Goal: Task Accomplishment & Management: Use online tool/utility

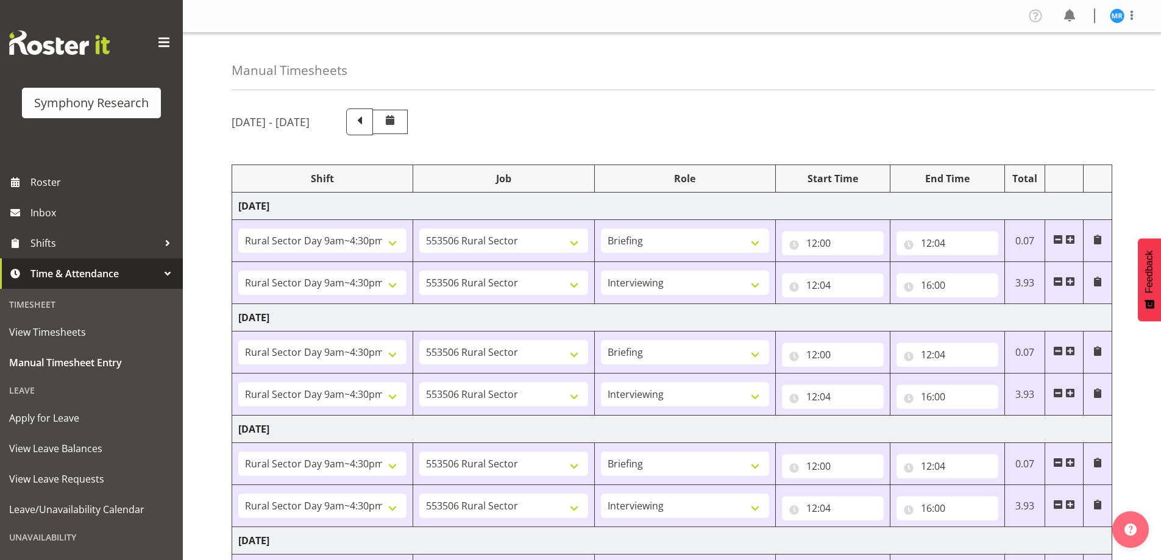
select select "81561"
select select "10587"
select select "81561"
select select "10587"
select select "47"
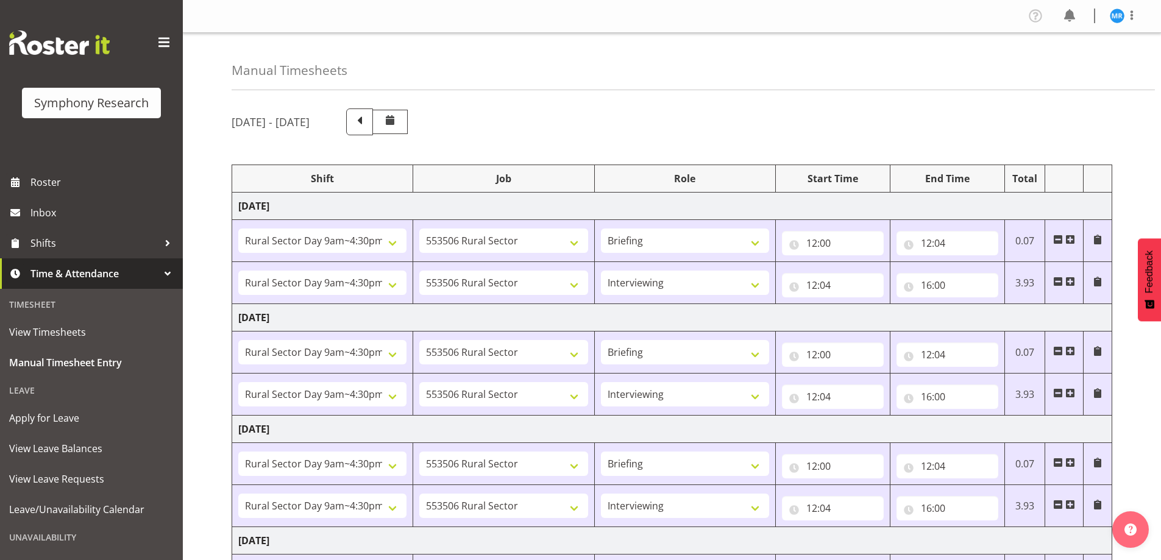
select select "81561"
select select "10587"
select select "81561"
select select "10587"
select select "47"
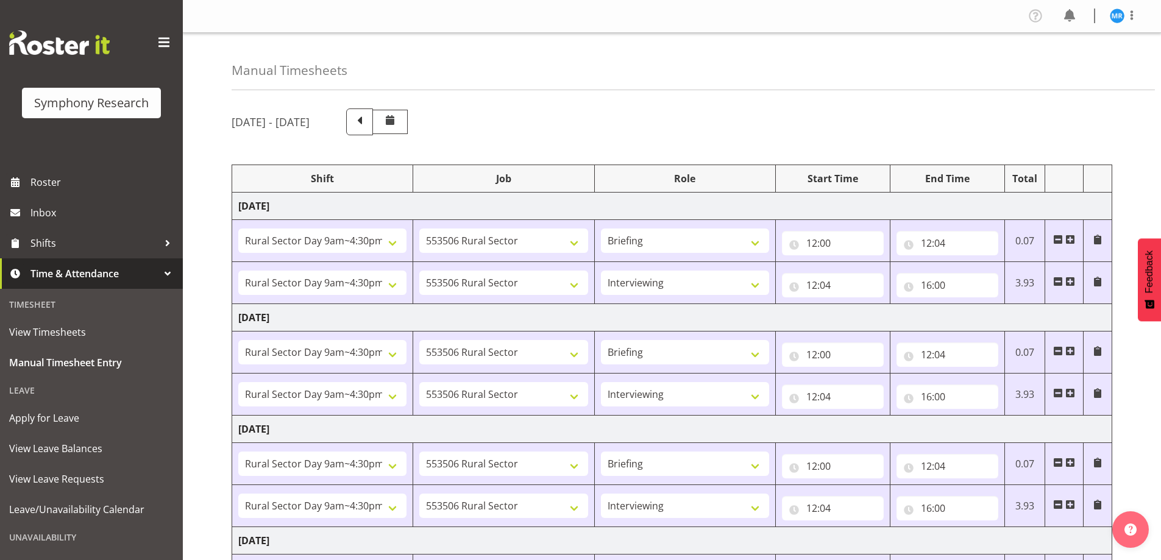
select select "81561"
select select "10587"
select select "81561"
select select "10587"
select select "47"
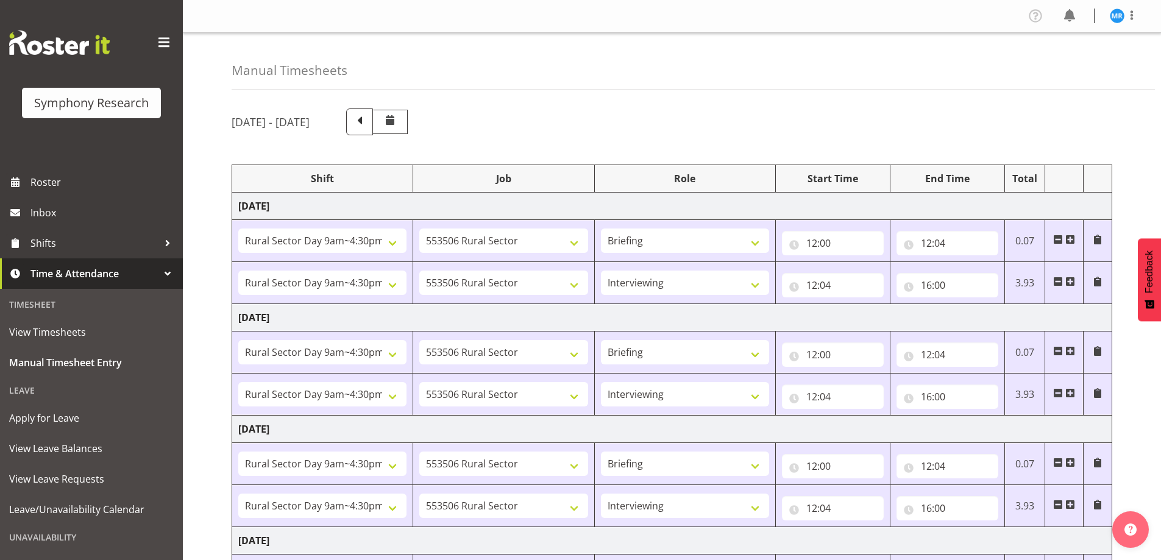
select select "81561"
select select "10587"
select select "47"
select select "81561"
select select "10587"
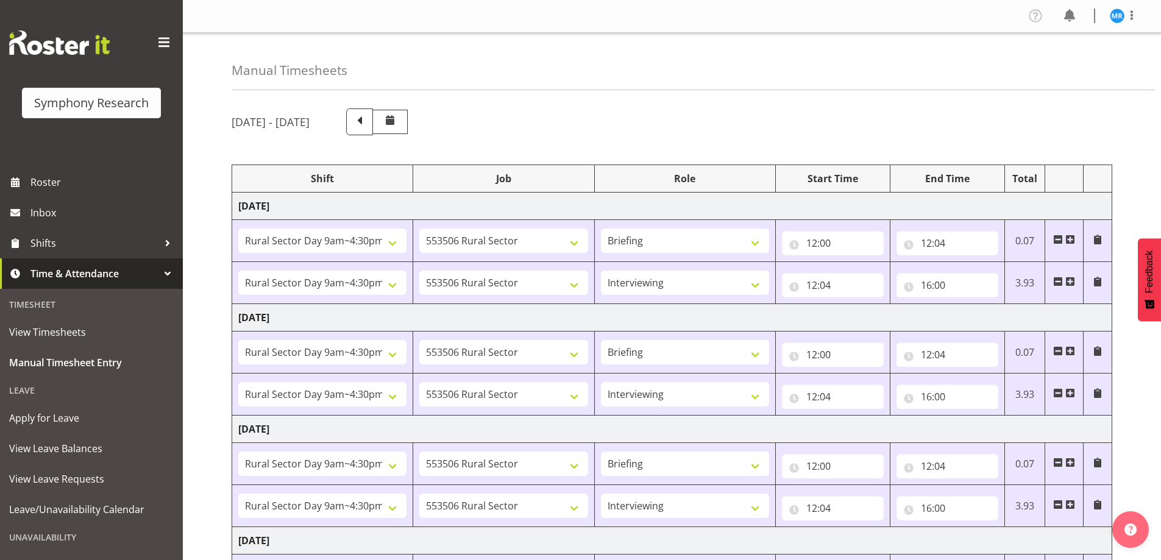
select select "47"
